Goal: Information Seeking & Learning: Understand process/instructions

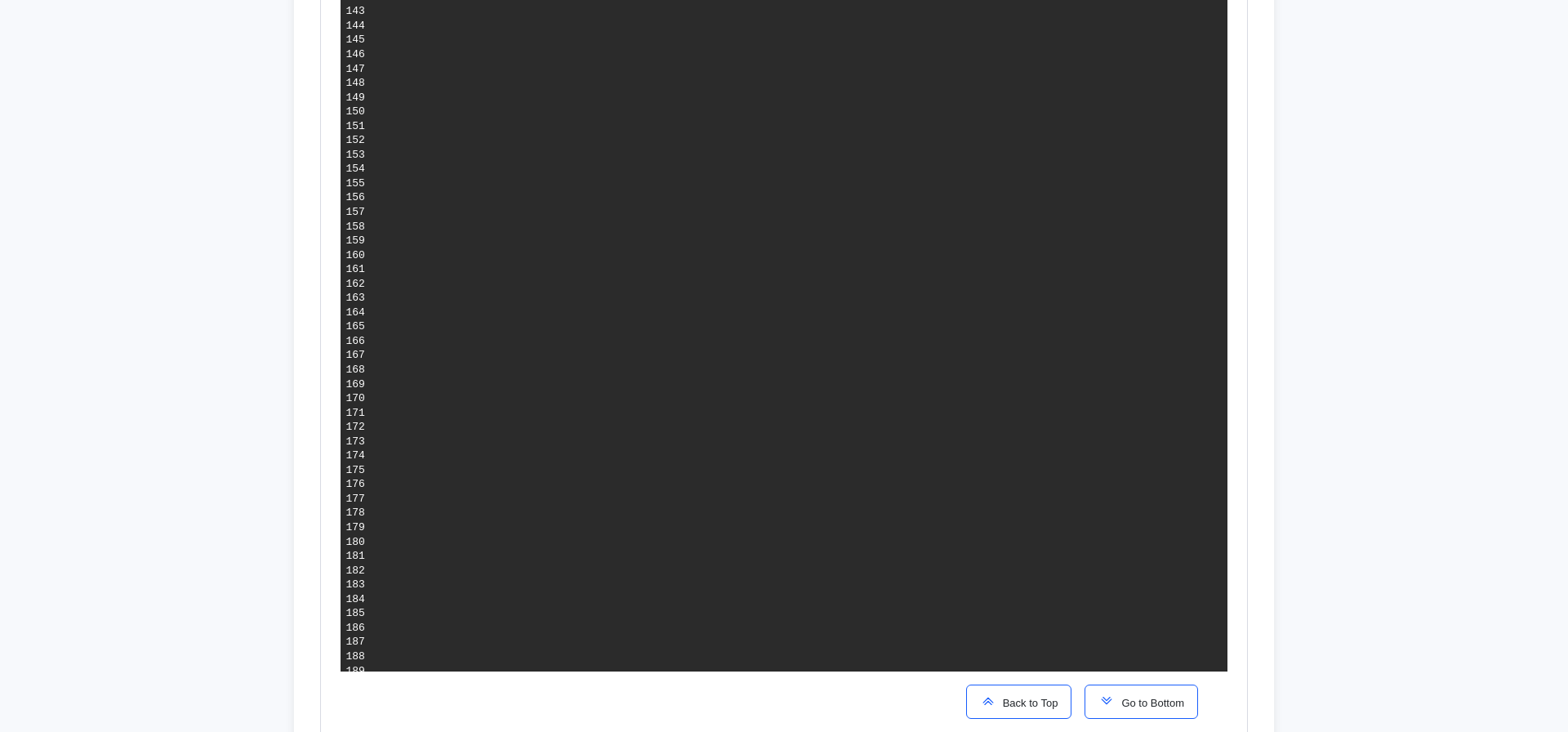
scroll to position [3307, 0]
click at [1129, 691] on button "Go to Bottom" at bounding box center [1142, 701] width 113 height 34
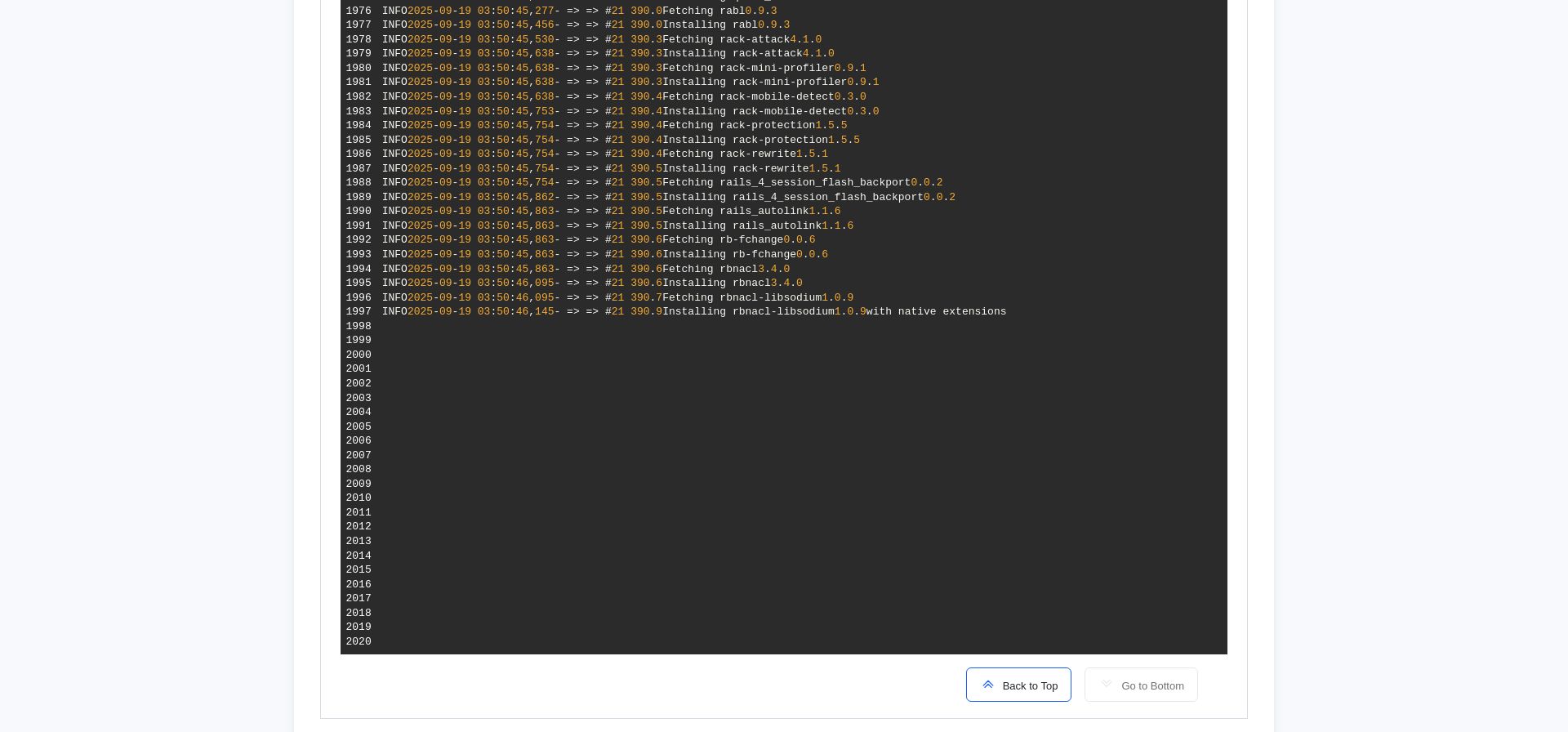
scroll to position [4019, 0]
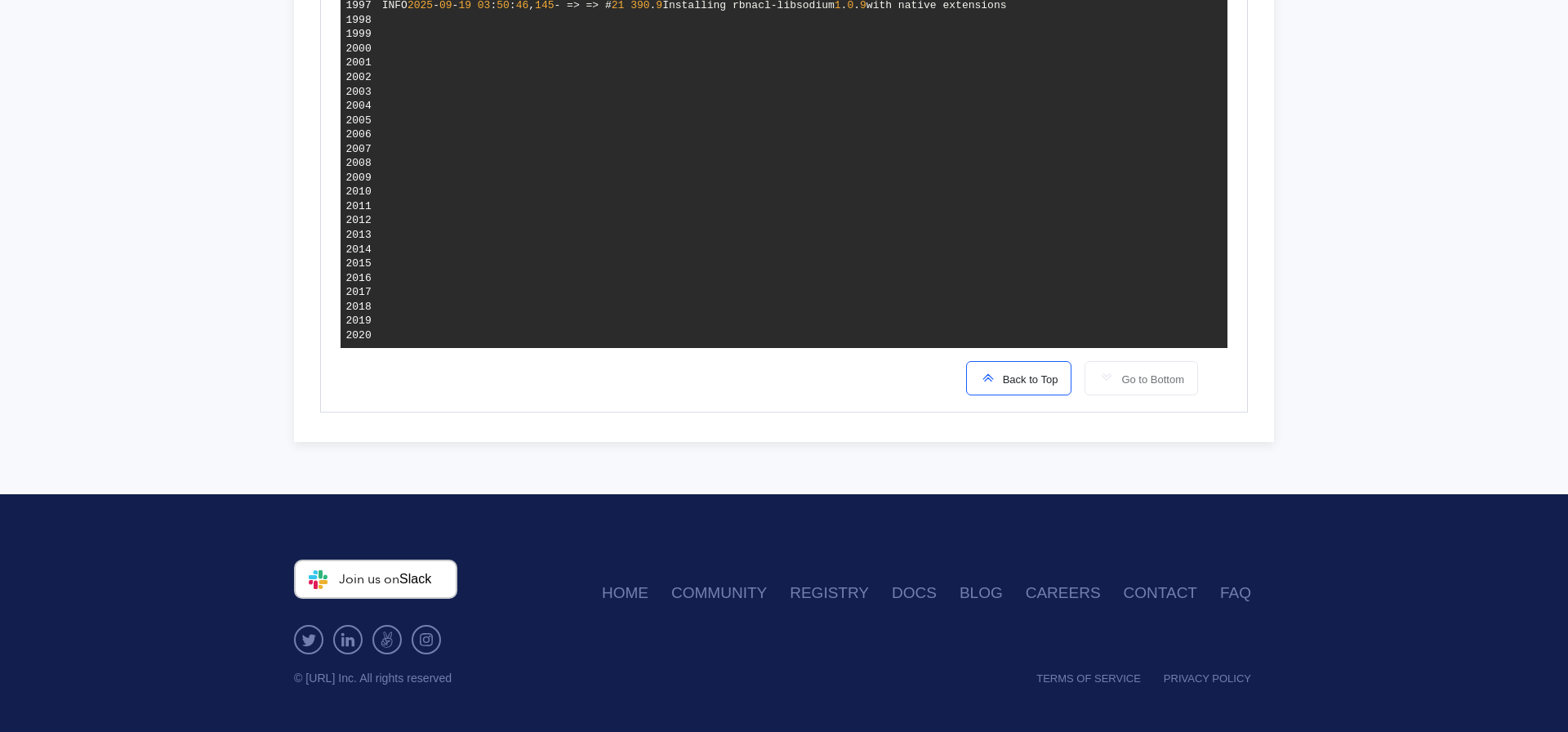
drag, startPoint x: 1371, startPoint y: 156, endPoint x: 1359, endPoint y: 145, distance: 16.3
click at [1009, 380] on span "Back to Top" at bounding box center [1027, 379] width 62 height 12
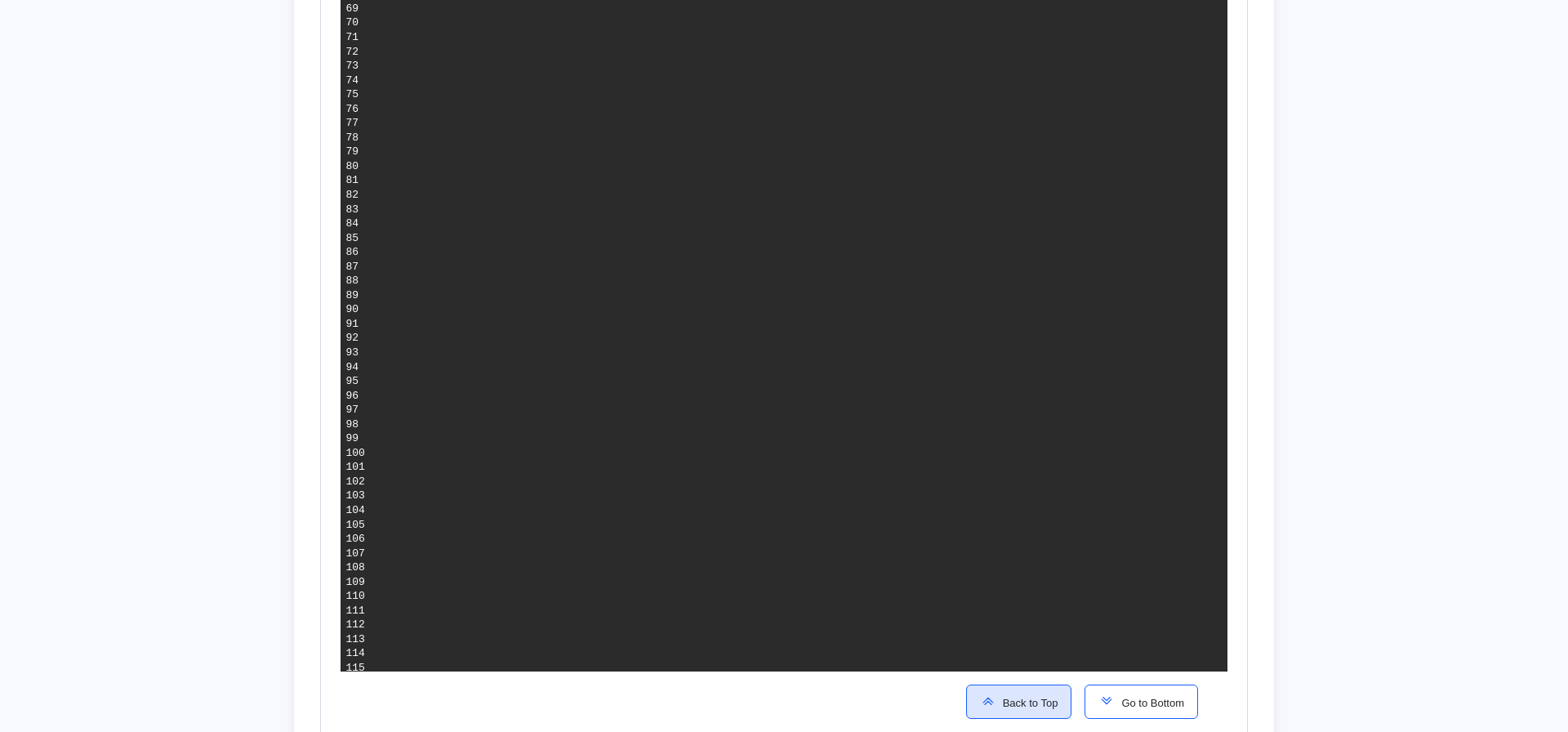
scroll to position [2520, 0]
click at [1128, 692] on button "Go to Bottom" at bounding box center [1142, 701] width 113 height 34
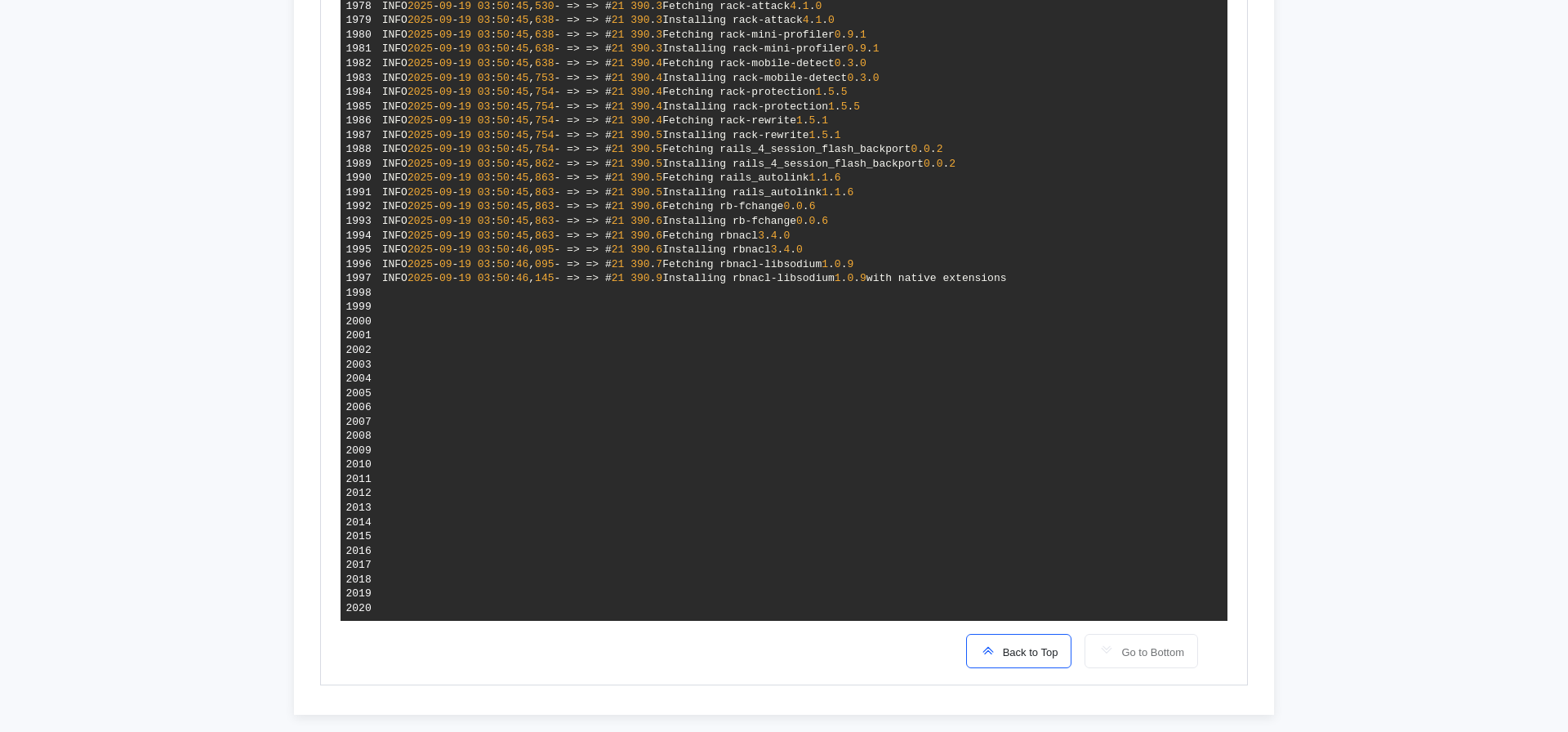
scroll to position [3747, 0]
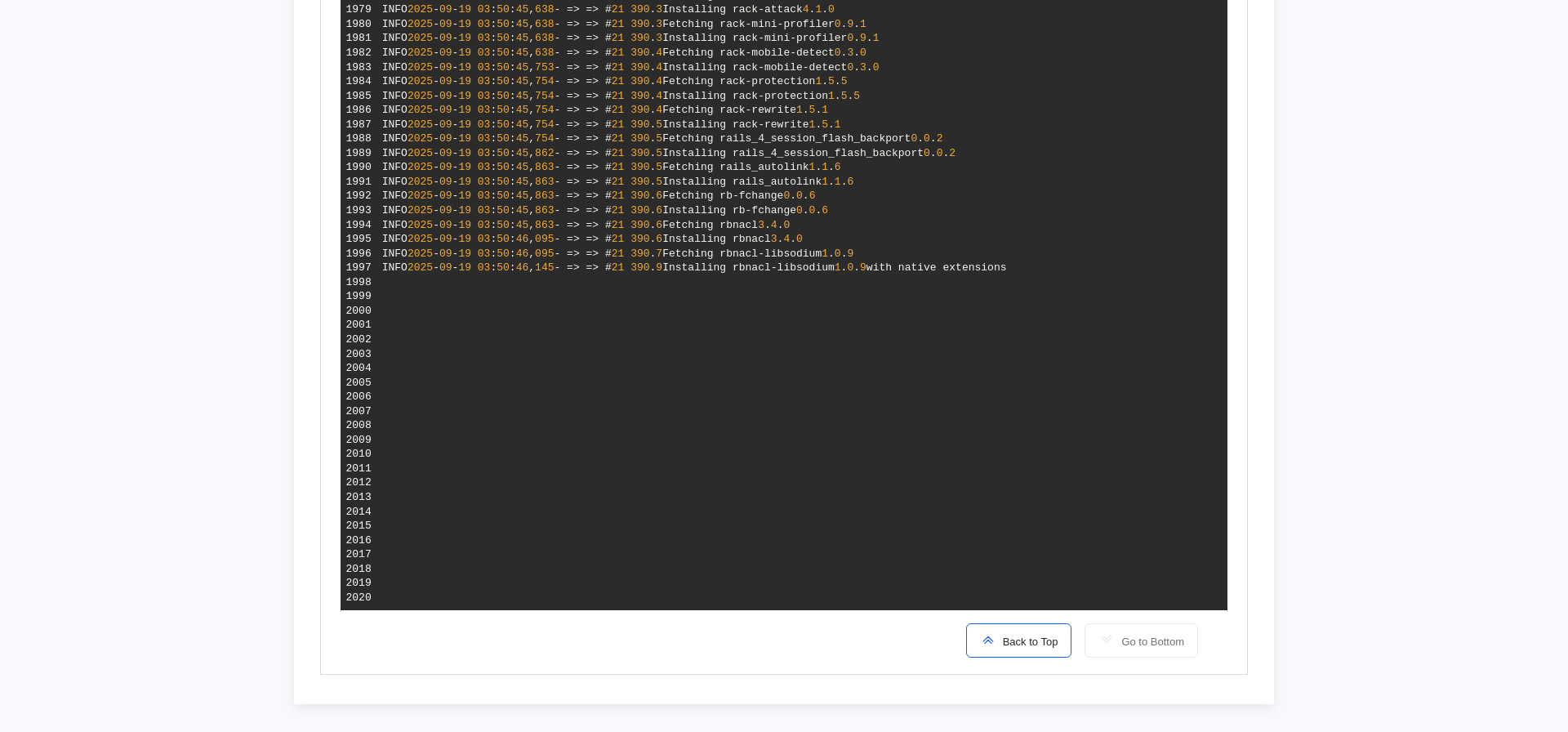
click at [1037, 647] on span "Back to Top" at bounding box center [1027, 640] width 62 height 12
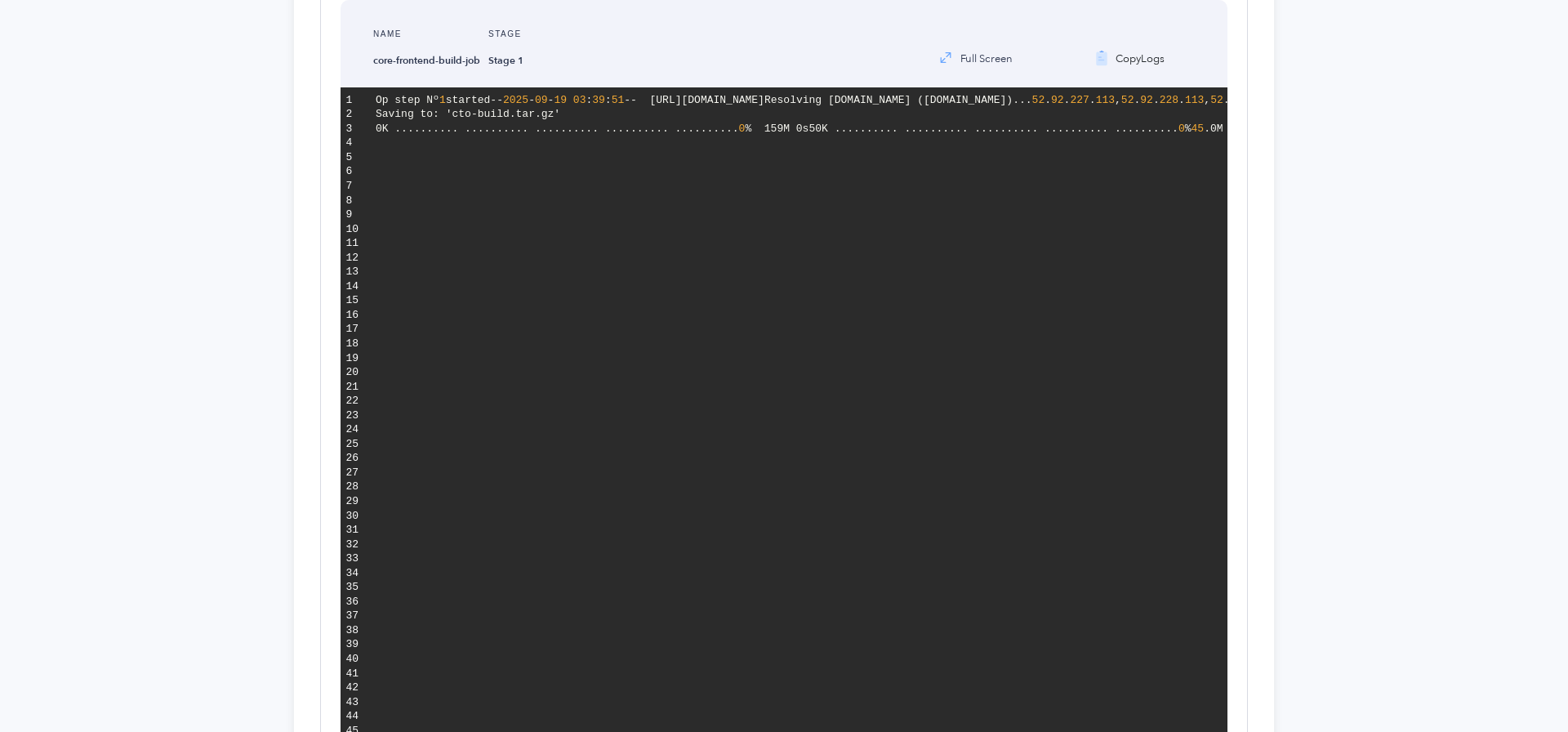
scroll to position [0, 0]
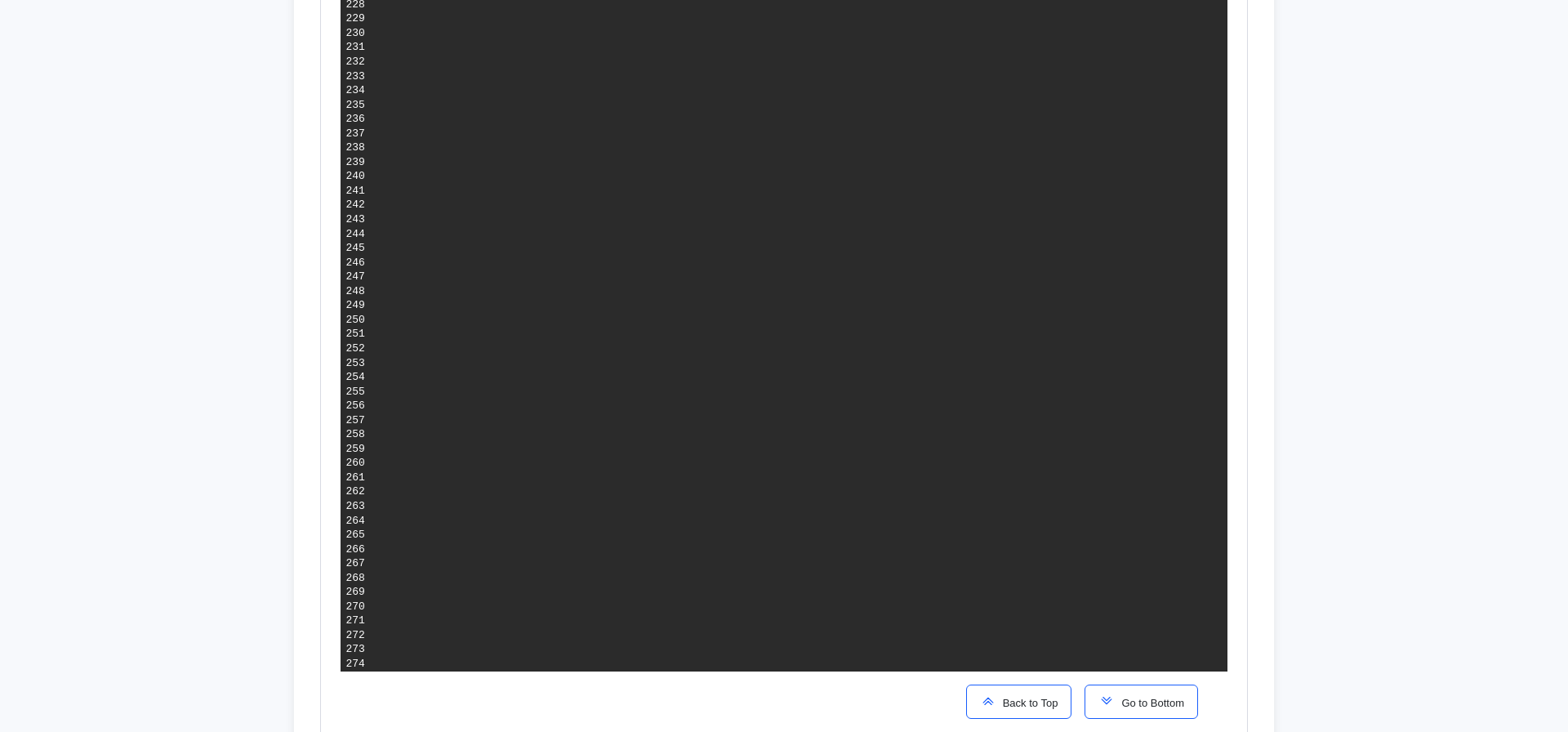
scroll to position [3733, 0]
click at [1133, 707] on span "Go to Bottom" at bounding box center [1150, 702] width 70 height 12
drag, startPoint x: 926, startPoint y: 211, endPoint x: 798, endPoint y: 209, distance: 128.0
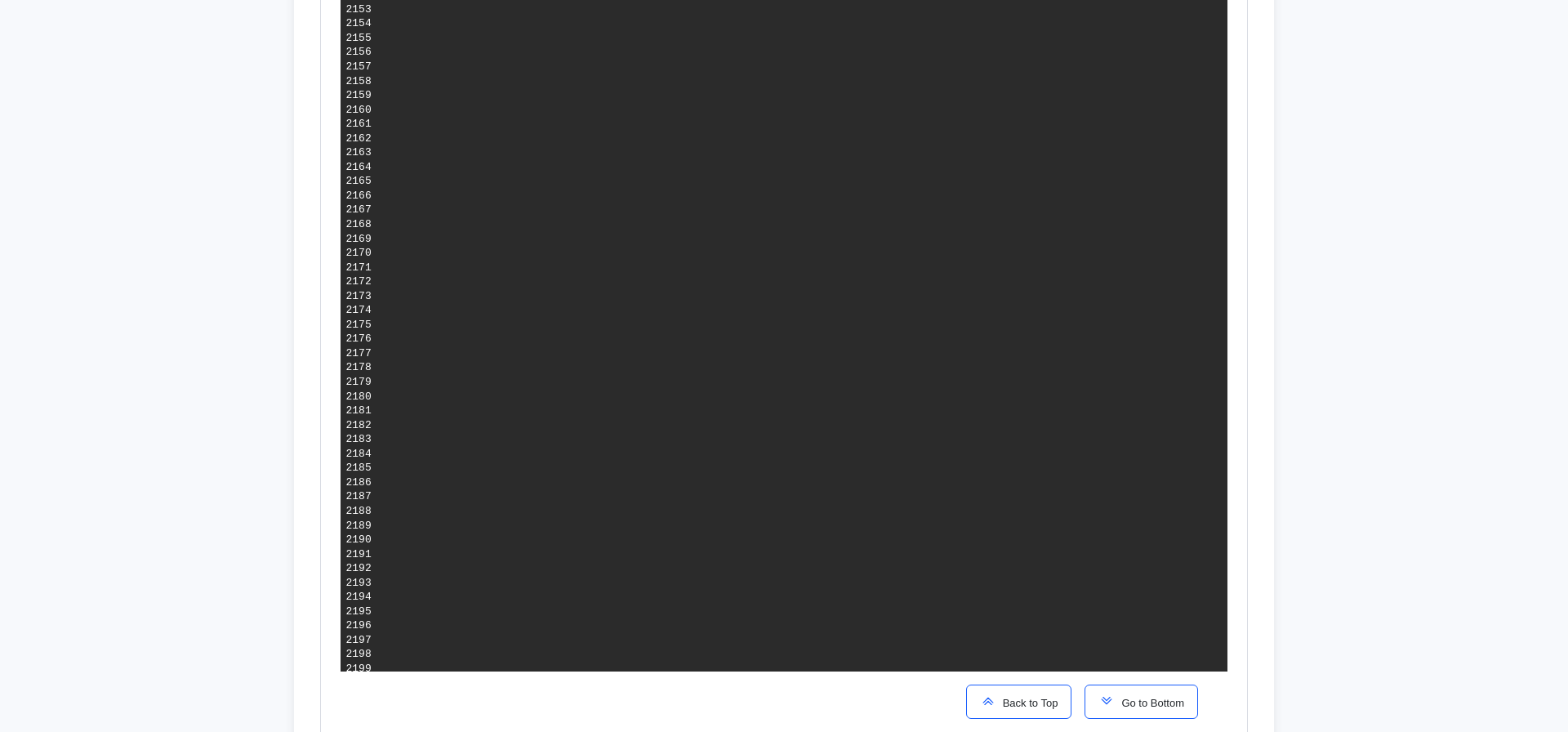
copy span "add_filtering_server"
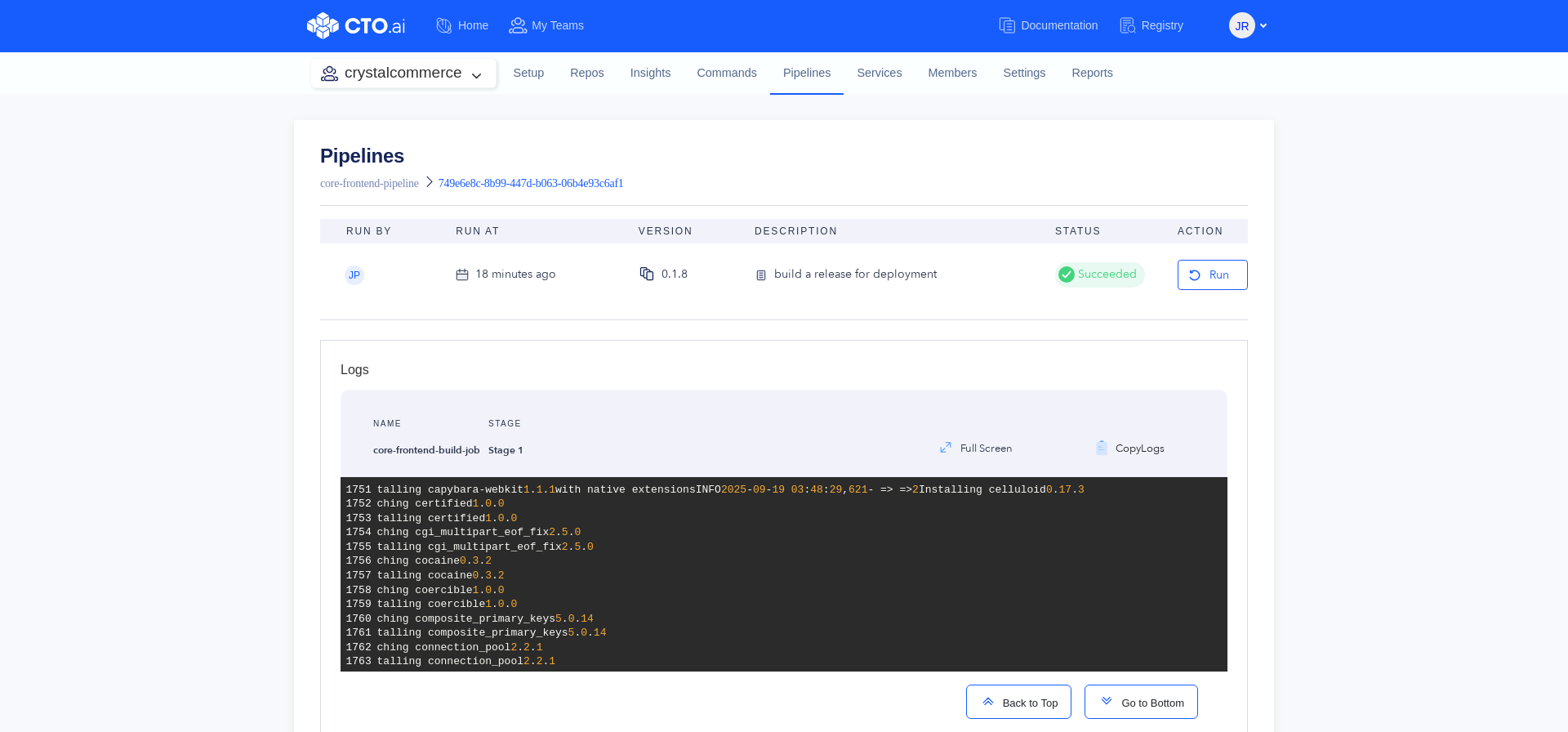
scroll to position [3413, 0]
